Goal: Task Accomplishment & Management: Use online tool/utility

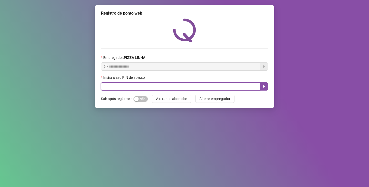
click at [130, 86] on input "text" at bounding box center [180, 87] width 159 height 8
type input "**"
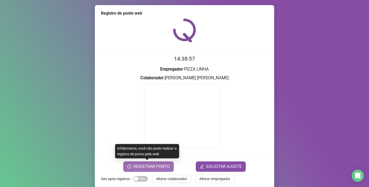
click at [160, 162] on button "REGISTRAR PONTO" at bounding box center [148, 167] width 50 height 10
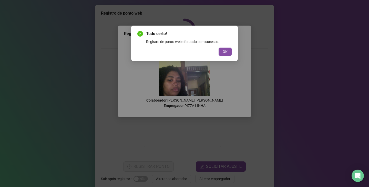
click at [229, 57] on div "Tudo certo! Registro de ponto web efetuado com sucesso. OK" at bounding box center [184, 43] width 107 height 35
click at [228, 51] on button "OK" at bounding box center [225, 52] width 13 height 8
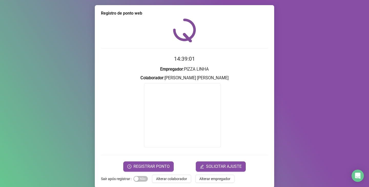
scroll to position [7, 0]
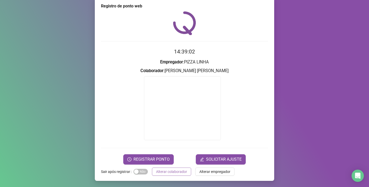
click at [169, 172] on span "Alterar colaborador" at bounding box center [171, 172] width 31 height 6
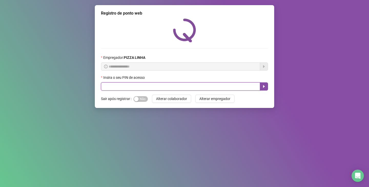
click at [202, 88] on input "text" at bounding box center [180, 87] width 159 height 8
type input "**"
click at [264, 87] on icon "caret-right" at bounding box center [264, 86] width 2 height 3
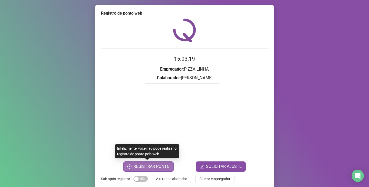
click at [144, 166] on span "REGISTRAR PONTO" at bounding box center [151, 167] width 36 height 6
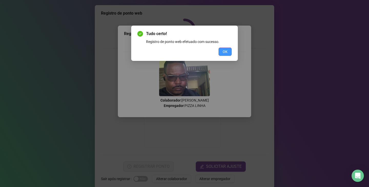
click at [224, 49] on span "OK" at bounding box center [225, 52] width 5 height 6
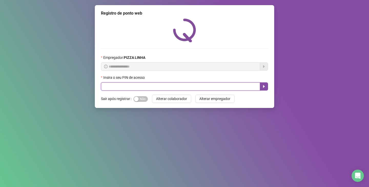
click at [177, 85] on input "text" at bounding box center [180, 87] width 159 height 8
type input "**"
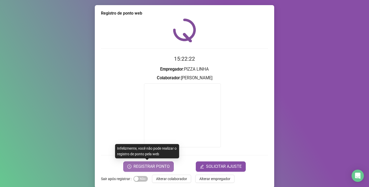
click at [155, 162] on button "REGISTRAR PONTO" at bounding box center [148, 167] width 50 height 10
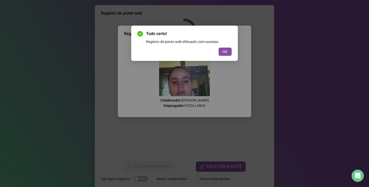
click at [228, 47] on div "Tudo certo! Registro de ponto web efetuado com sucesso. OK" at bounding box center [184, 43] width 94 height 25
click at [228, 51] on button "OK" at bounding box center [225, 52] width 13 height 8
